Goal: Find specific page/section: Find specific page/section

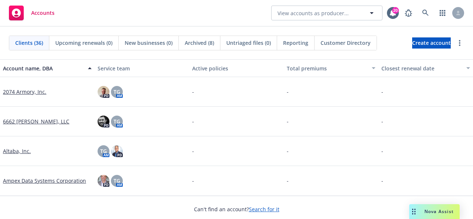
click at [439, 210] on span "Nova Assist" at bounding box center [438, 212] width 29 height 6
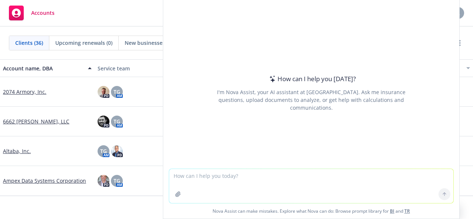
click at [340, 30] on div "How can I help you today? I'm Nova Assist, your AI assistant at Newfront. Ask m…" at bounding box center [311, 84] width 296 height 170
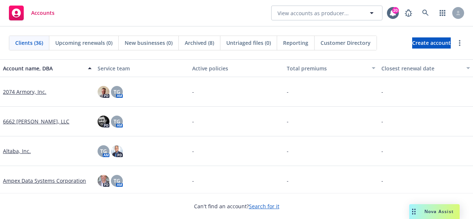
click at [433, 213] on span "Nova Assist" at bounding box center [438, 212] width 29 height 6
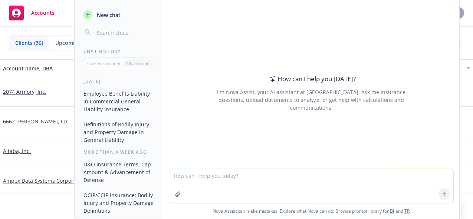
click at [87, 15] on icon "button" at bounding box center [87, 14] width 3 height 3
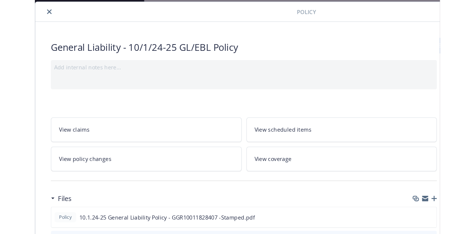
scroll to position [22, 0]
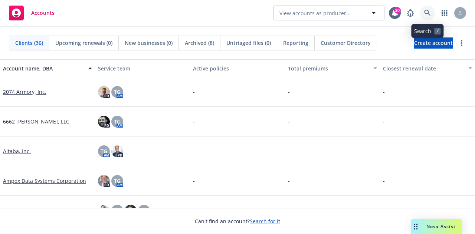
click at [425, 13] on icon at bounding box center [427, 13] width 6 height 6
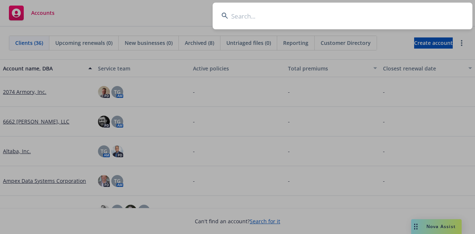
click at [312, 18] on input at bounding box center [343, 16] width 260 height 27
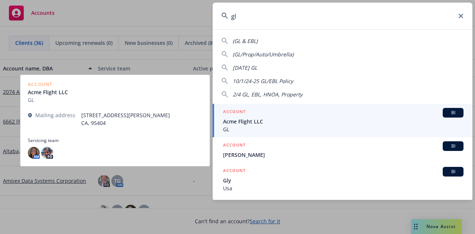
type input "gl"
click at [446, 114] on span "BI" at bounding box center [453, 112] width 15 height 7
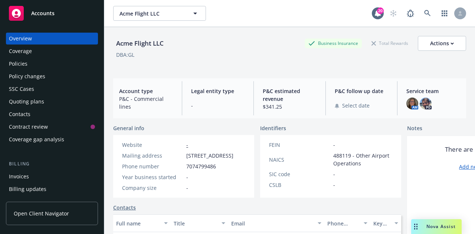
click at [19, 66] on div "Policies" at bounding box center [18, 64] width 19 height 12
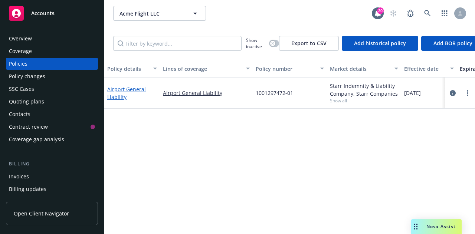
click at [128, 89] on link "Airport General Liability" at bounding box center [126, 93] width 39 height 15
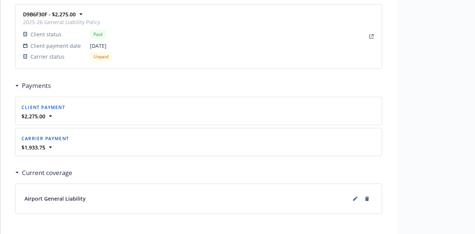
scroll to position [742, 0]
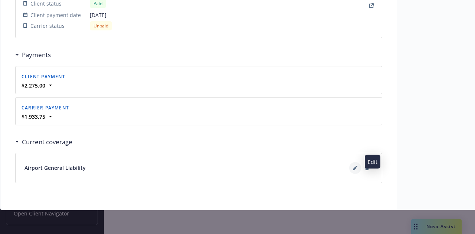
click at [354, 167] on icon at bounding box center [355, 169] width 4 height 4
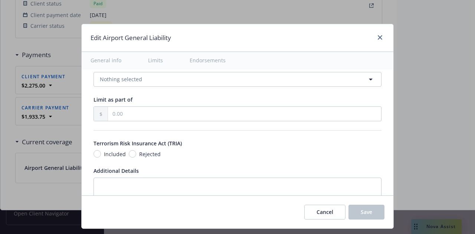
scroll to position [587, 0]
